Goal: Transaction & Acquisition: Obtain resource

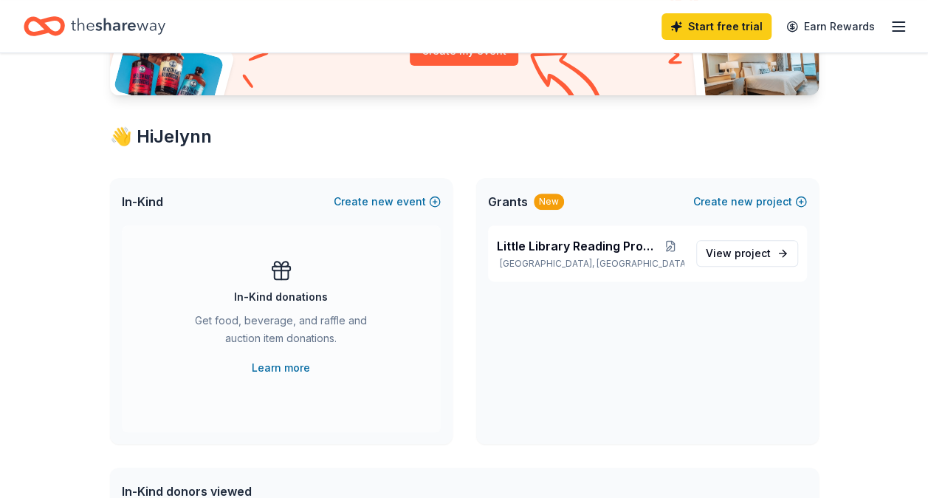
scroll to position [222, 0]
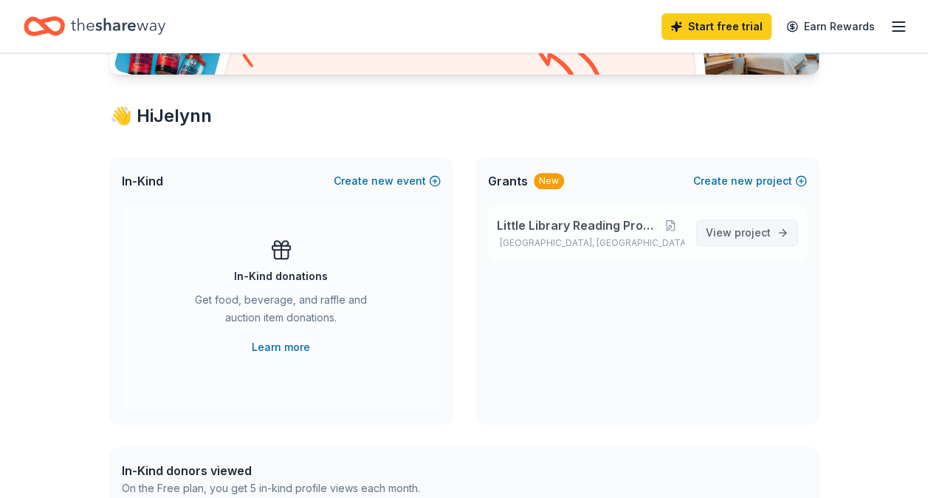
click at [759, 236] on span "project" at bounding box center [753, 232] width 36 height 13
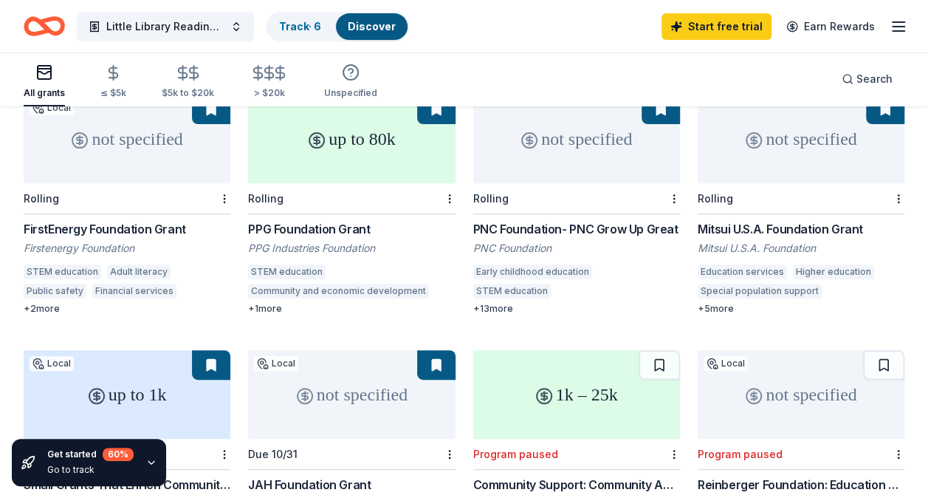
scroll to position [148, 0]
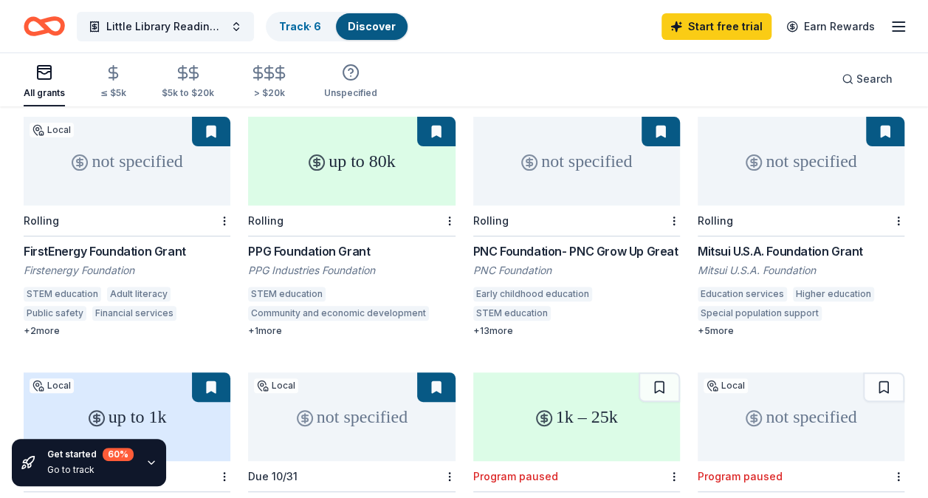
click at [307, 242] on div "PPG Foundation Grant" at bounding box center [351, 251] width 207 height 18
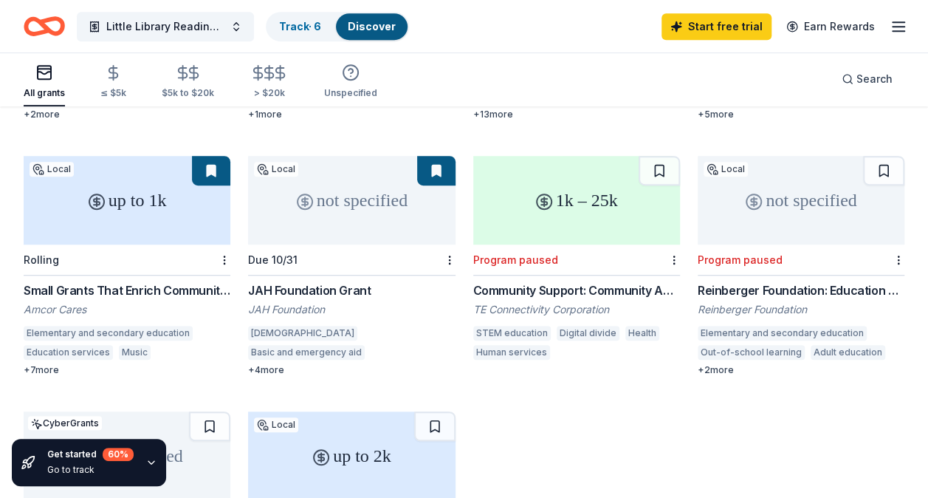
scroll to position [369, 0]
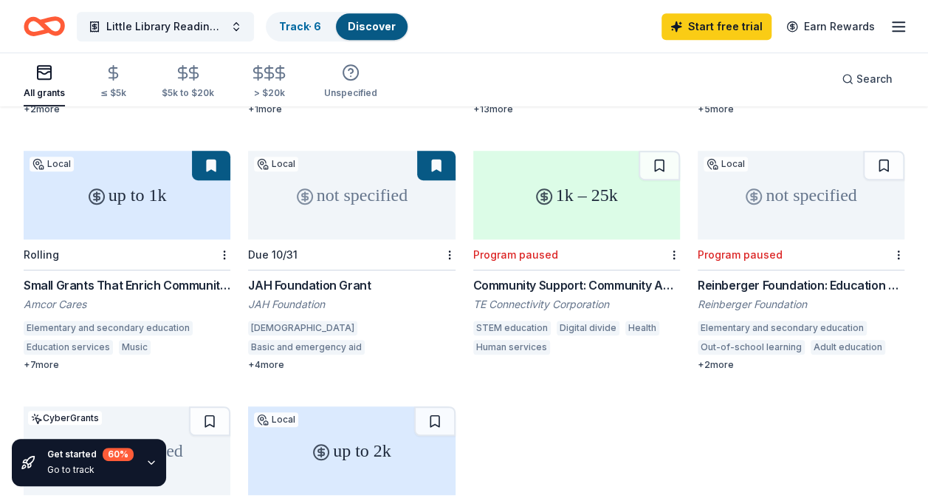
click at [74, 276] on div "Small Grants That Enrich Communities Grant Program" at bounding box center [127, 285] width 207 height 18
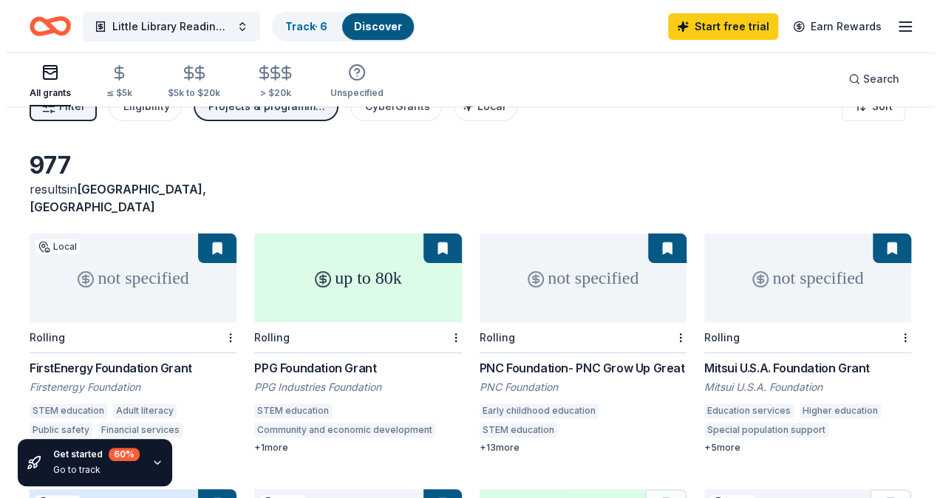
scroll to position [0, 0]
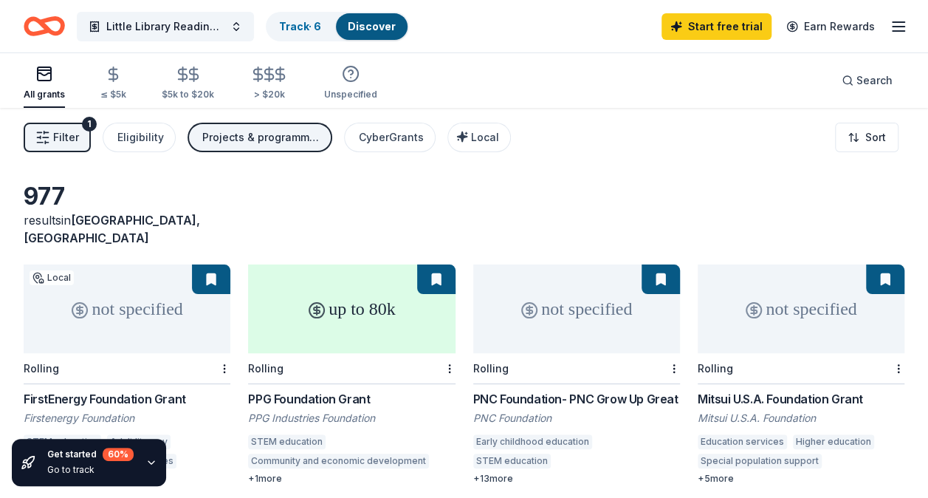
click at [76, 146] on button "Filter 1" at bounding box center [57, 138] width 67 height 30
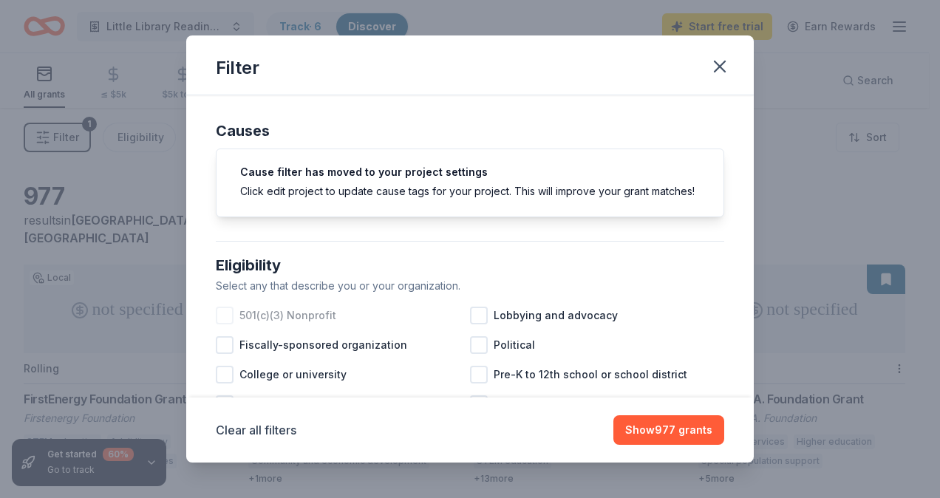
click at [227, 324] on div at bounding box center [225, 316] width 18 height 18
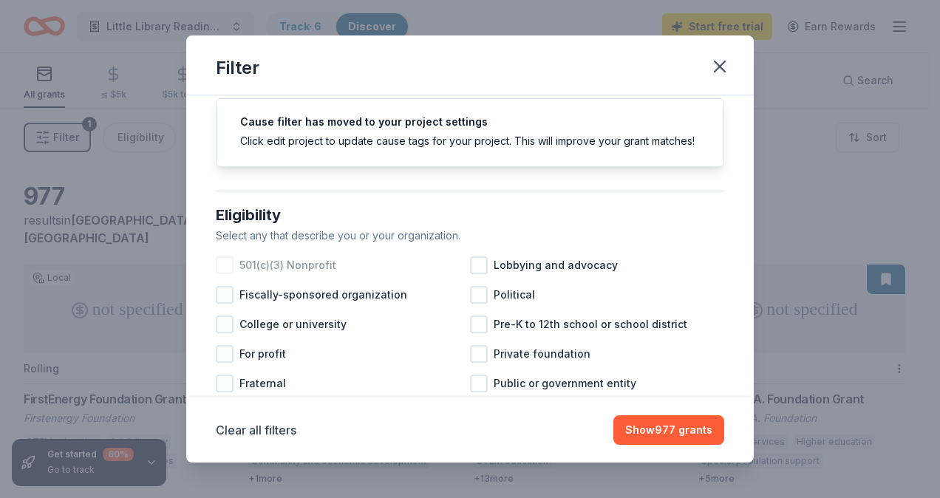
scroll to position [74, 0]
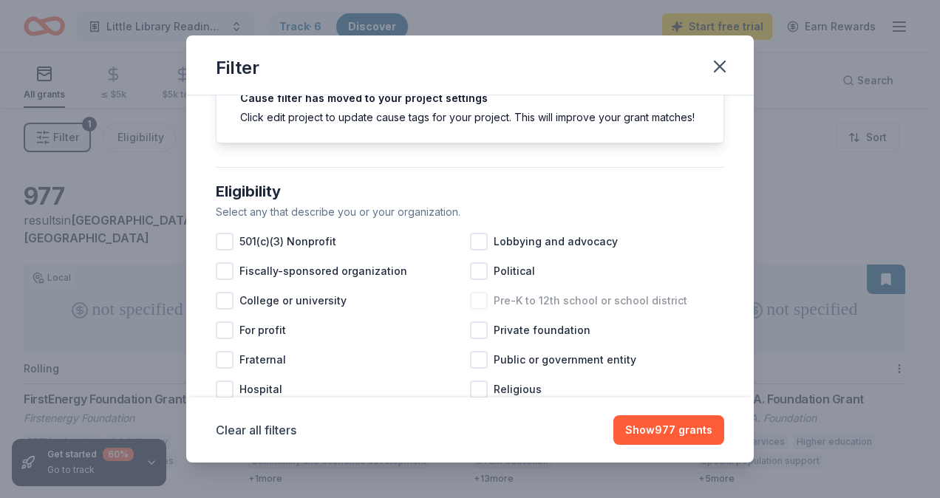
click at [470, 309] on div at bounding box center [479, 301] width 18 height 18
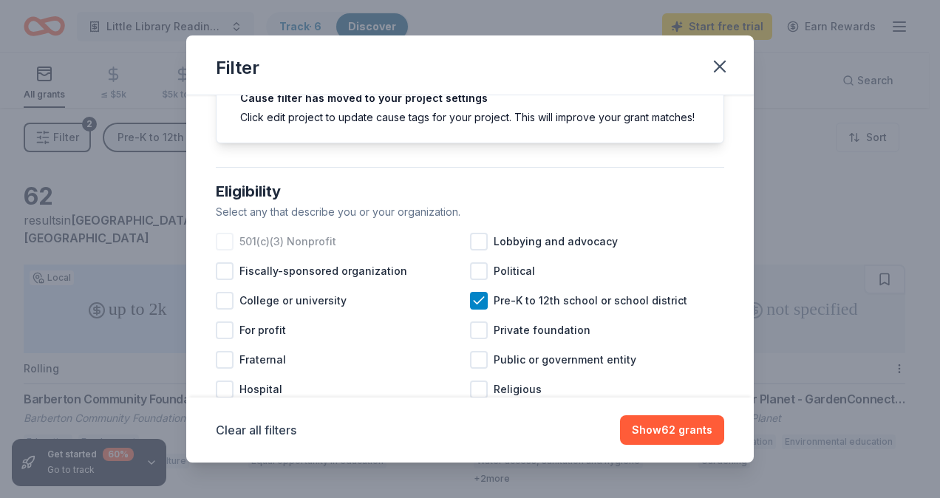
click at [222, 250] on div at bounding box center [225, 242] width 18 height 18
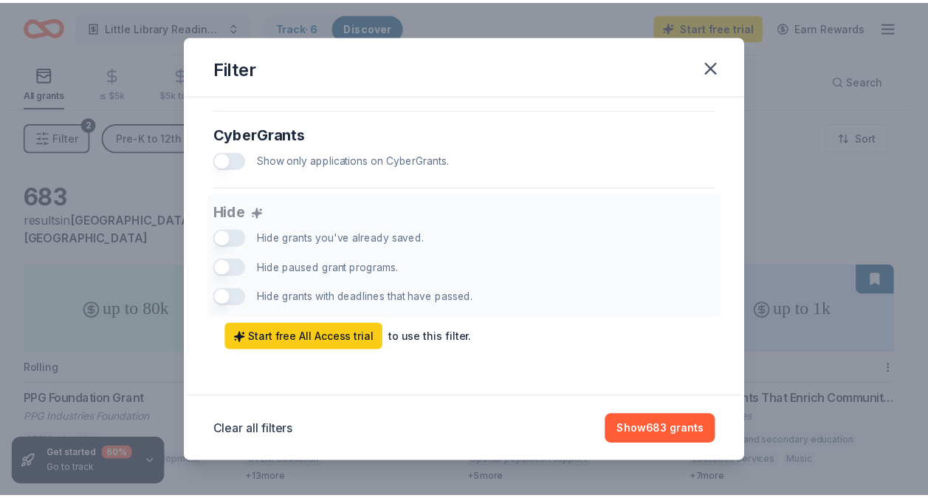
scroll to position [966, 0]
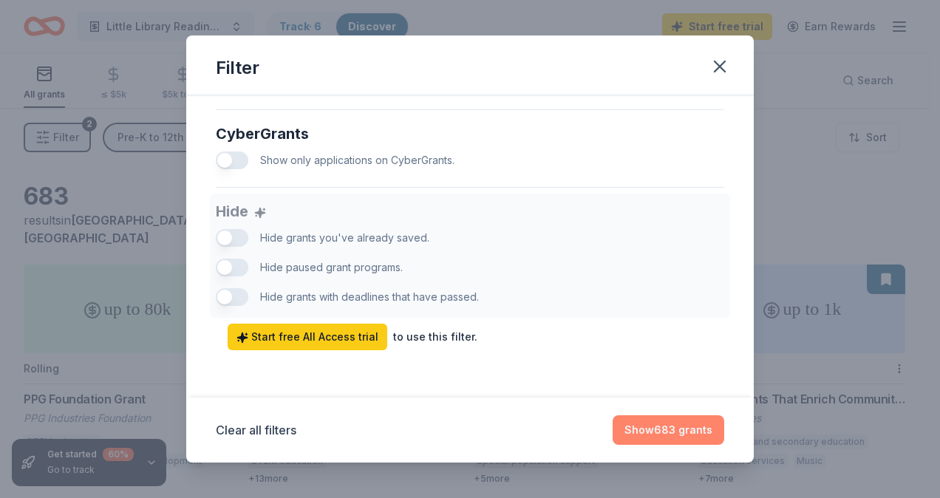
click at [680, 425] on button "Show 683 grants" at bounding box center [668, 430] width 112 height 30
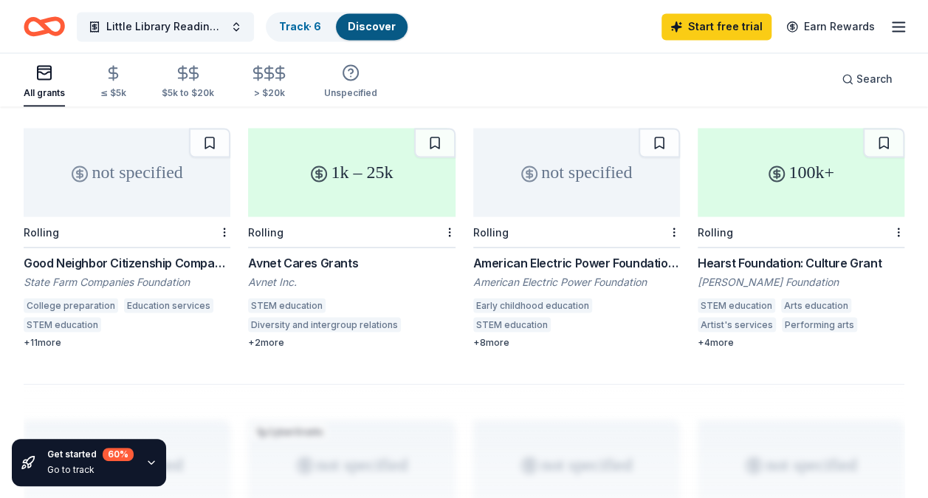
scroll to position [1179, 0]
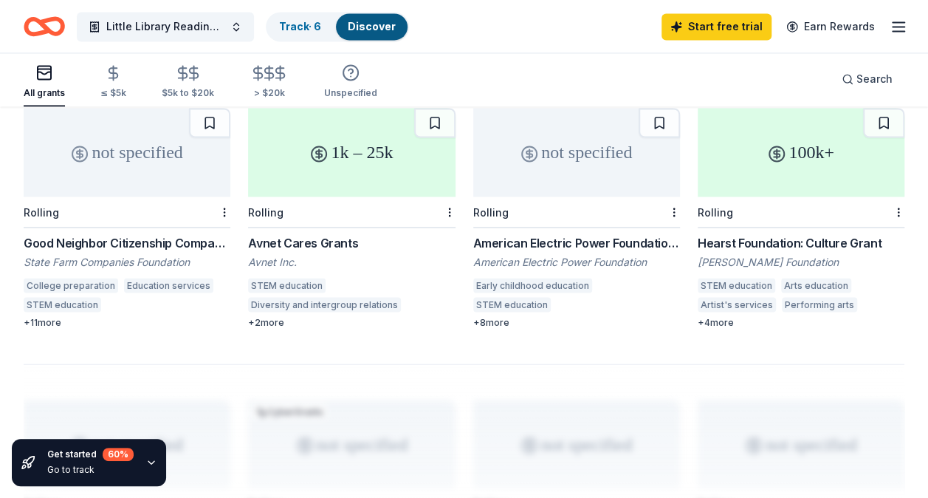
click at [88, 233] on div "Good Neighbor Citizenship Company Grants" at bounding box center [127, 242] width 207 height 18
click at [312, 259] on div "Avnet Cares Grants Avnet Inc. STEM education Diversity and intergroup relations…" at bounding box center [351, 280] width 207 height 95
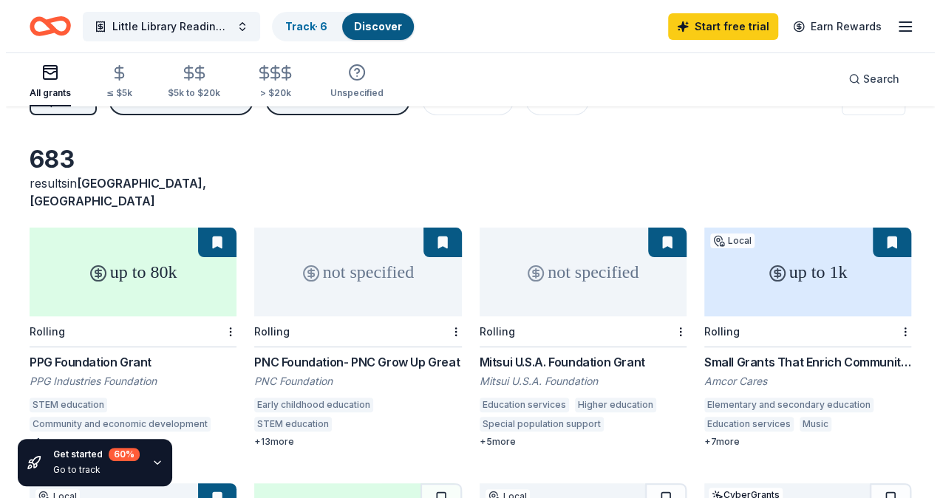
scroll to position [0, 0]
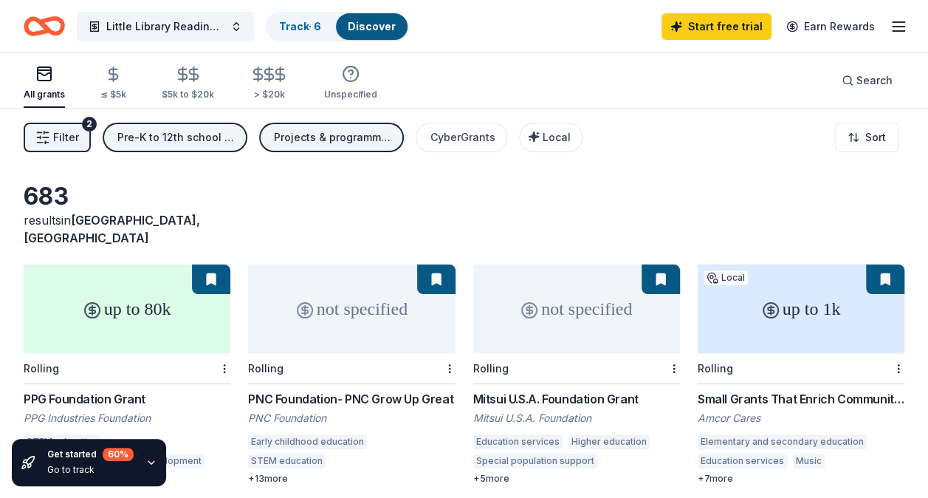
click at [69, 138] on span "Filter" at bounding box center [66, 138] width 26 height 18
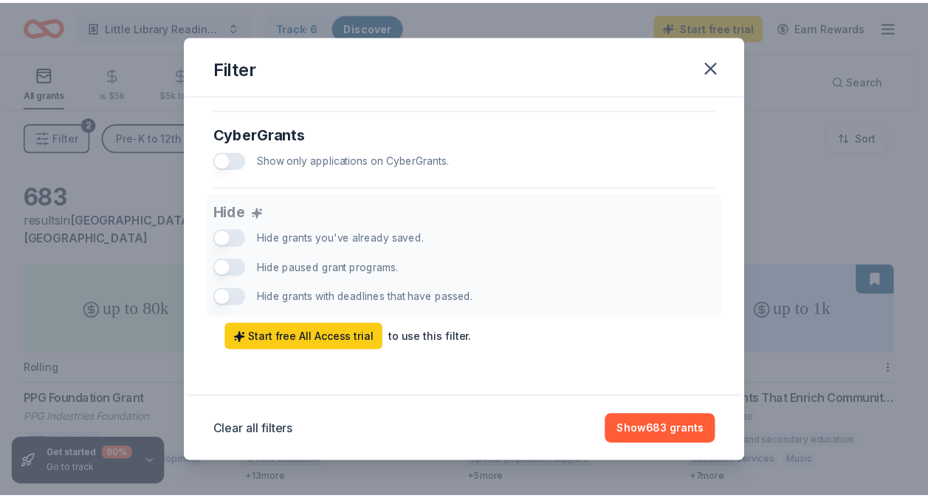
scroll to position [966, 0]
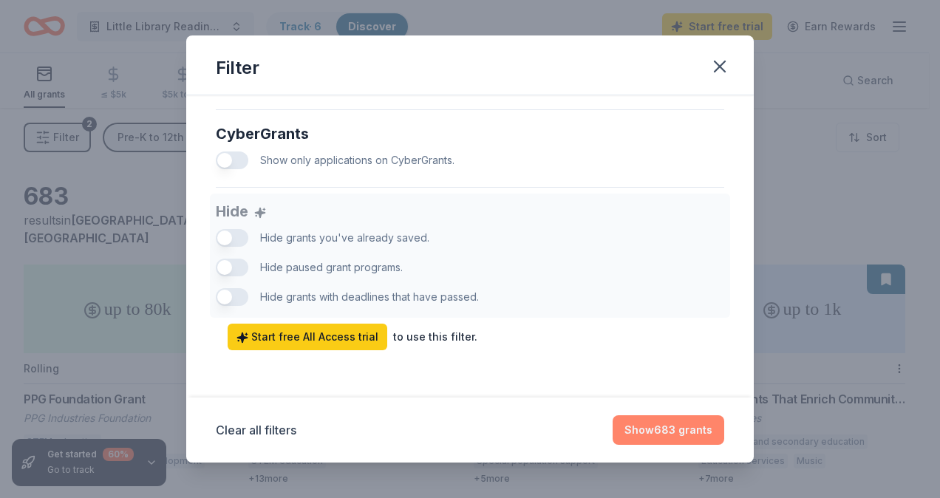
click at [682, 428] on button "Show 683 grants" at bounding box center [668, 430] width 112 height 30
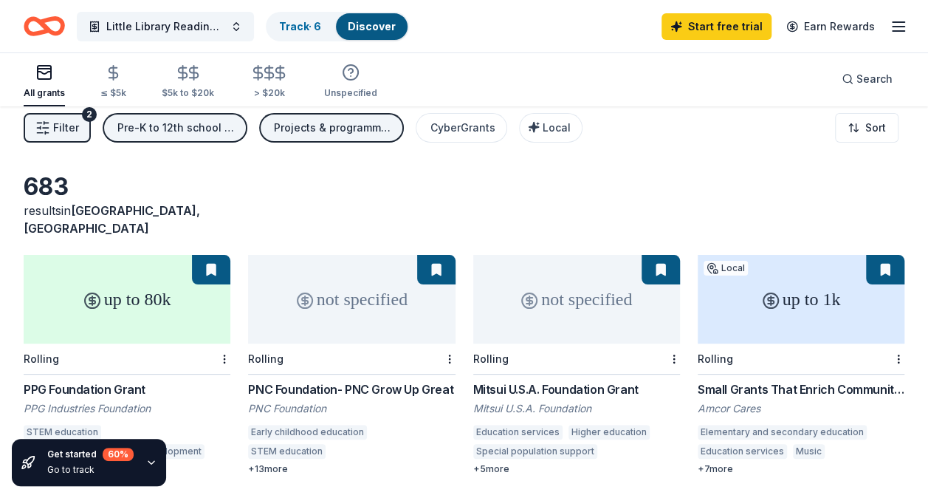
scroll to position [0, 0]
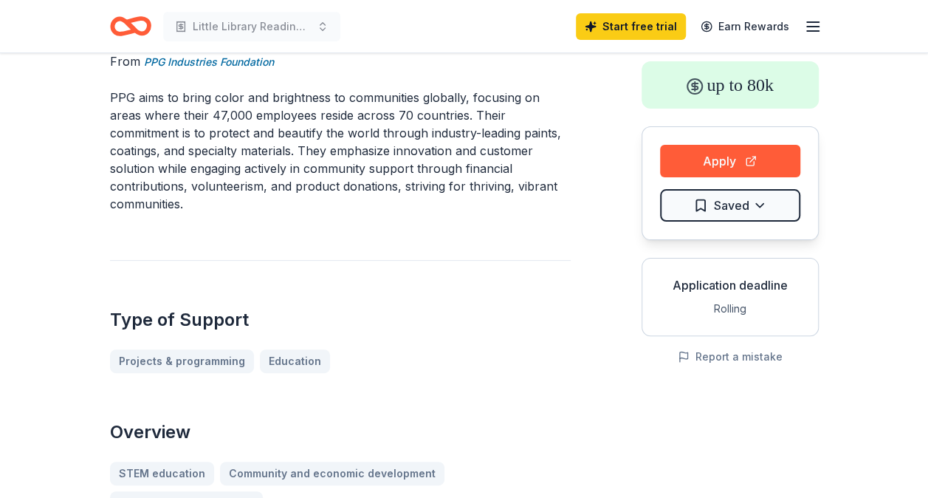
scroll to position [74, 0]
click at [739, 164] on button "Apply" at bounding box center [730, 162] width 140 height 32
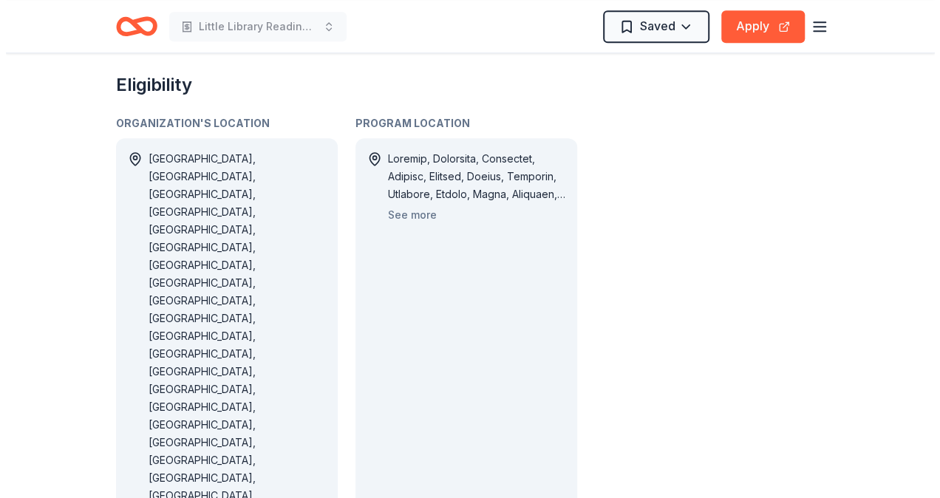
scroll to position [886, 0]
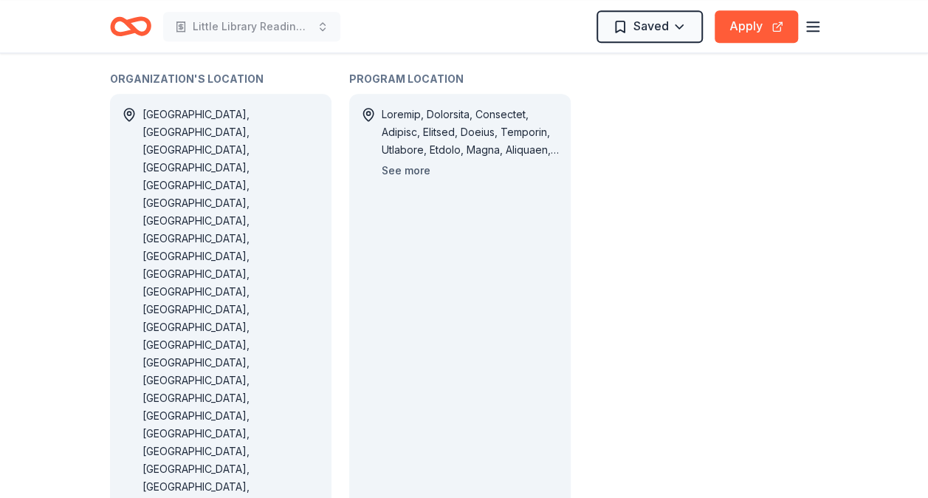
click at [418, 162] on button "See more" at bounding box center [406, 171] width 49 height 18
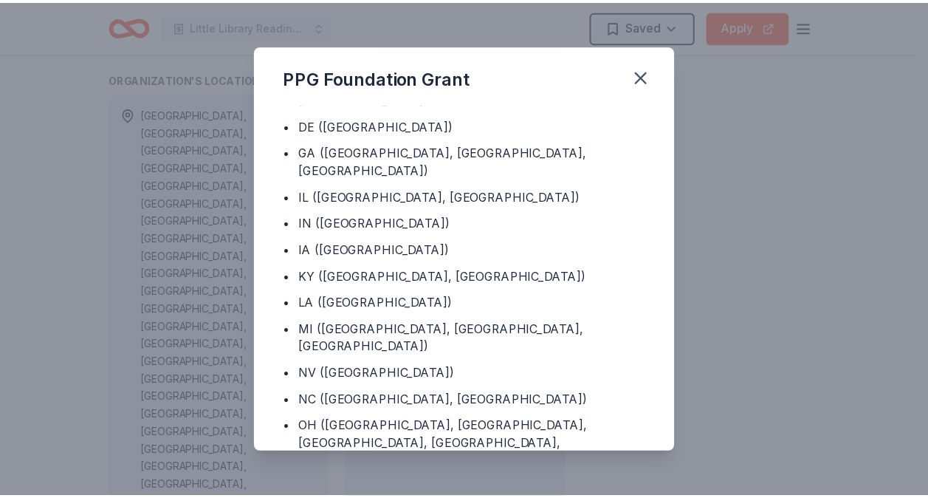
scroll to position [1625, 0]
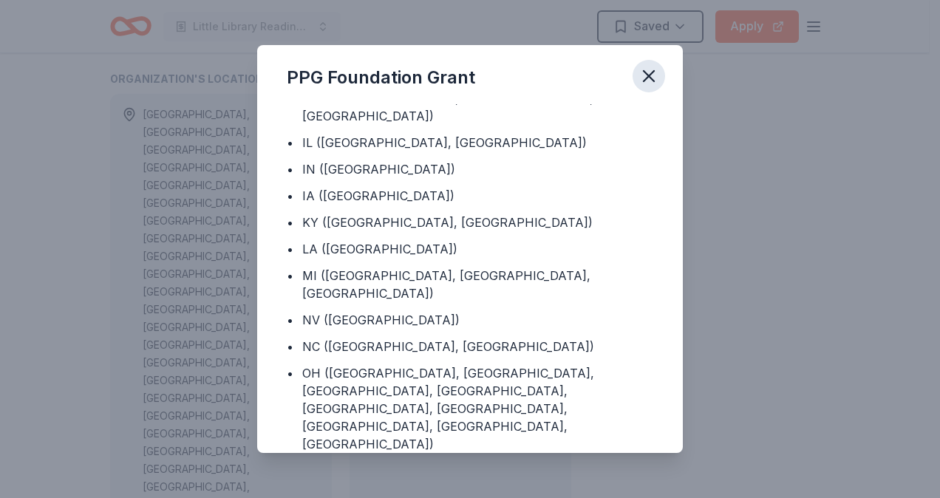
click at [653, 83] on icon "button" at bounding box center [648, 76] width 21 height 21
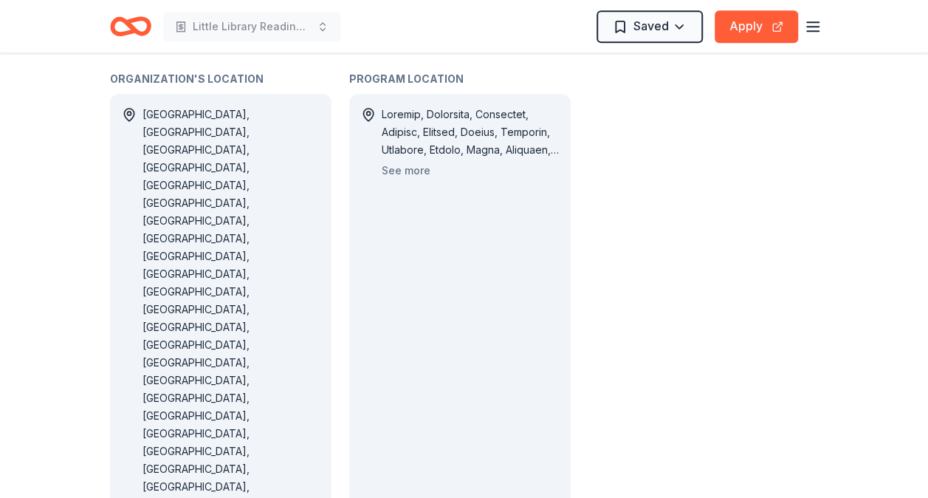
click at [816, 29] on icon "button" at bounding box center [813, 27] width 18 height 18
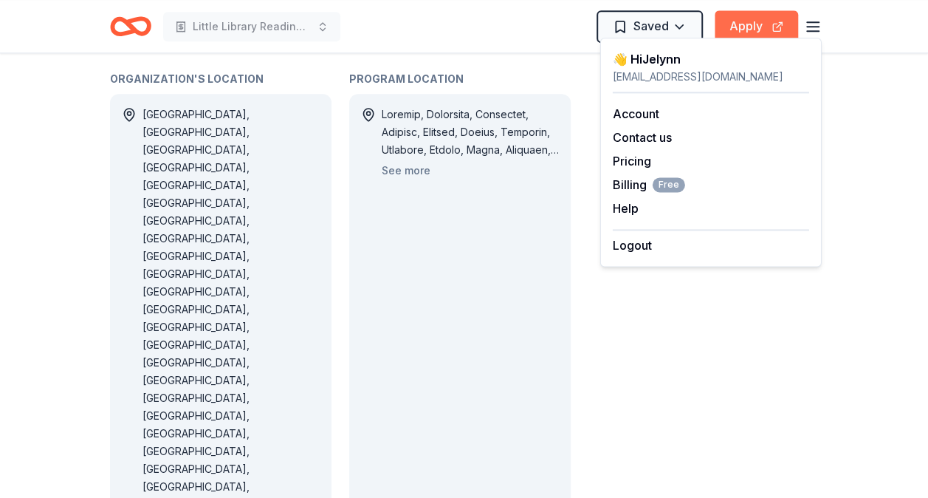
click at [745, 25] on button "Apply" at bounding box center [756, 26] width 83 height 32
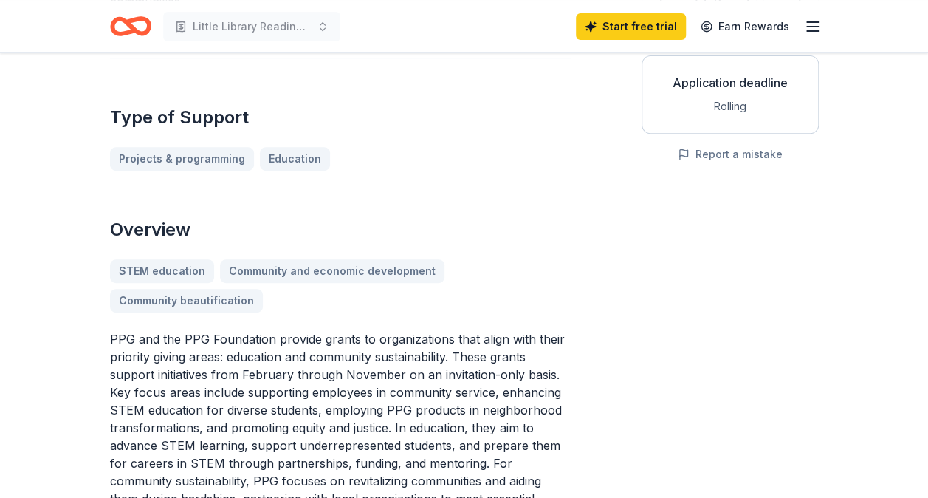
scroll to position [0, 0]
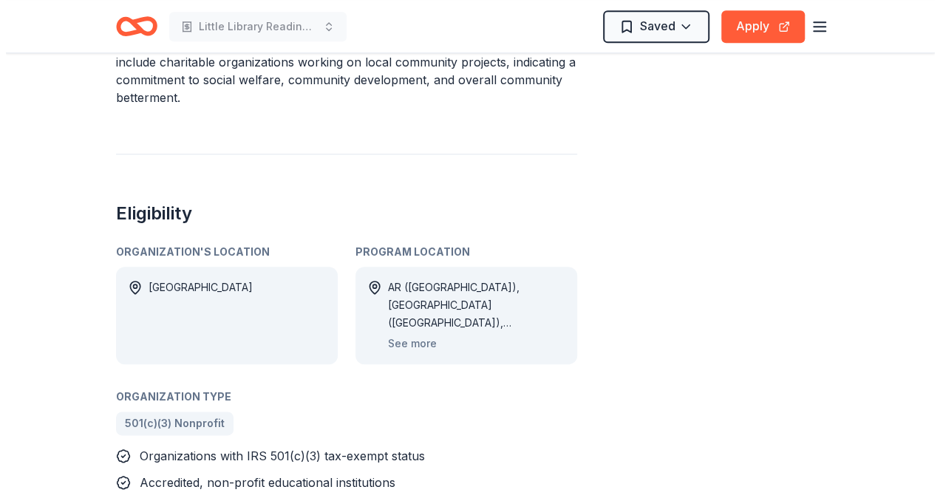
scroll to position [739, 0]
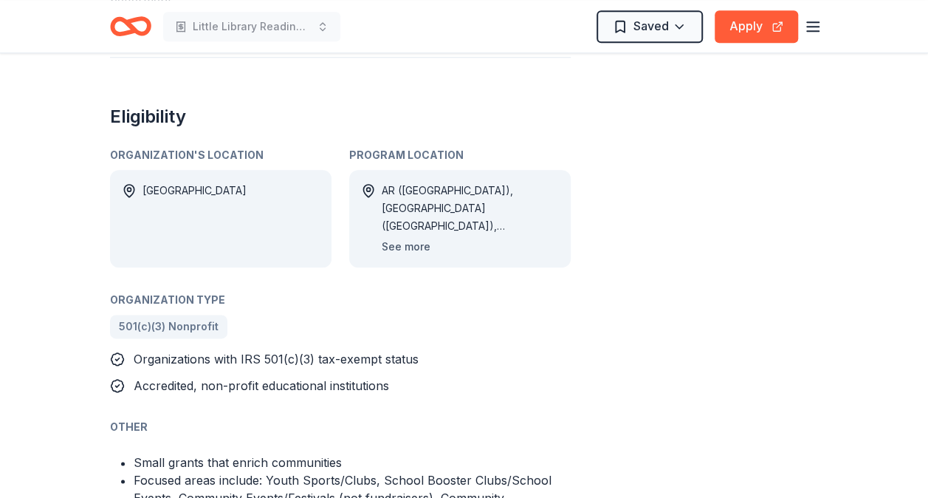
click at [411, 238] on button "See more" at bounding box center [406, 247] width 49 height 18
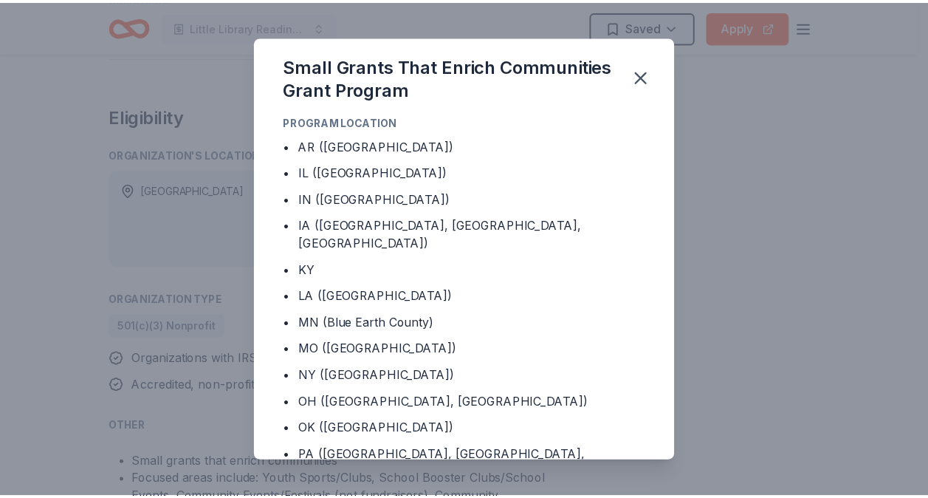
scroll to position [74, 0]
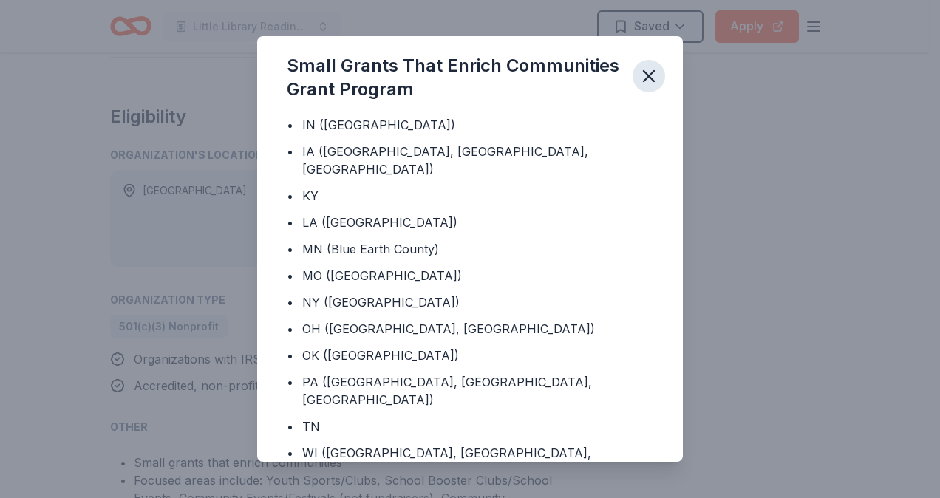
click at [654, 78] on icon "button" at bounding box center [648, 76] width 21 height 21
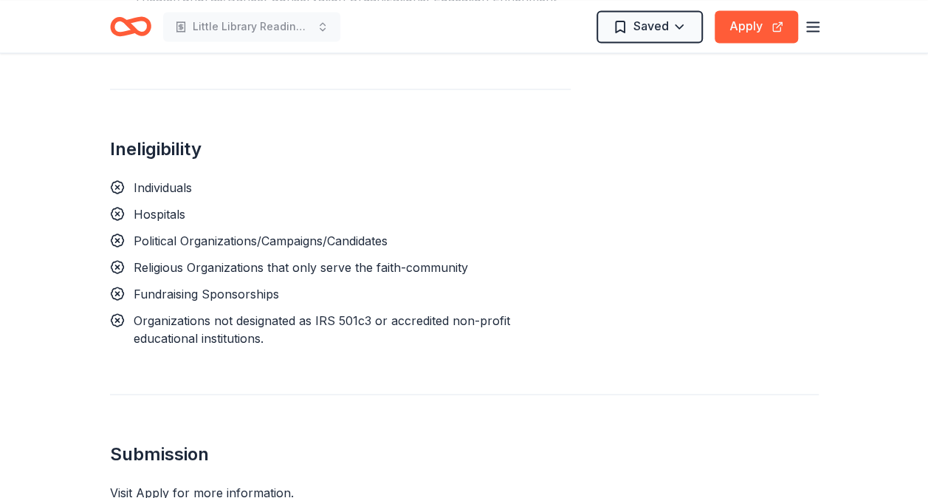
scroll to position [1256, 0]
click at [738, 38] on button "Apply" at bounding box center [756, 26] width 83 height 32
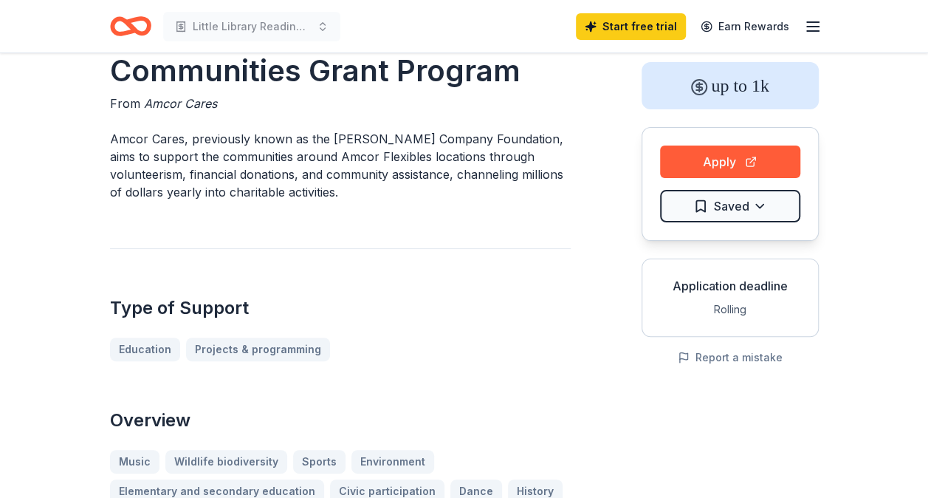
scroll to position [0, 0]
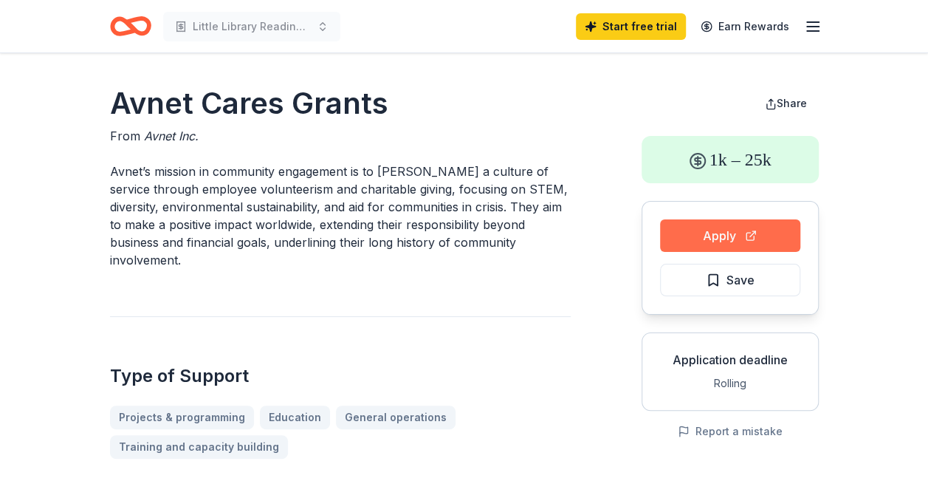
click at [719, 235] on button "Apply" at bounding box center [730, 235] width 140 height 32
